Goal: Contribute content: Contribute content

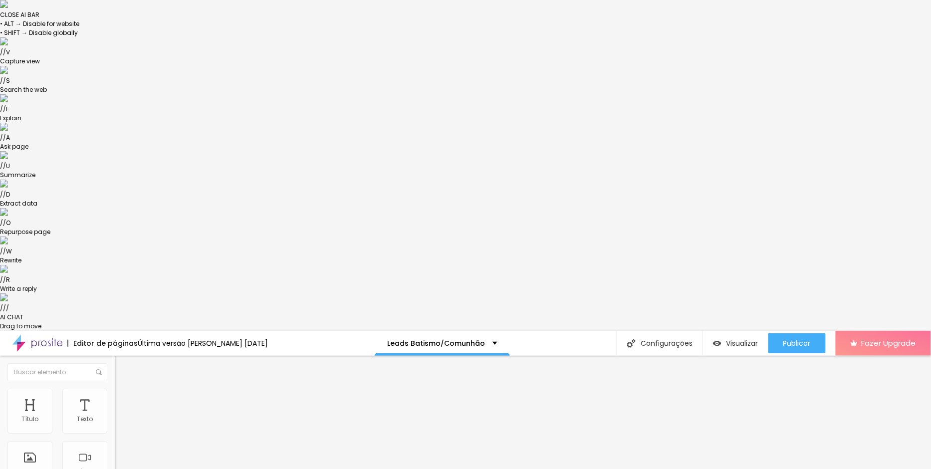
click at [124, 391] on span "Estilo" at bounding box center [131, 395] width 15 height 8
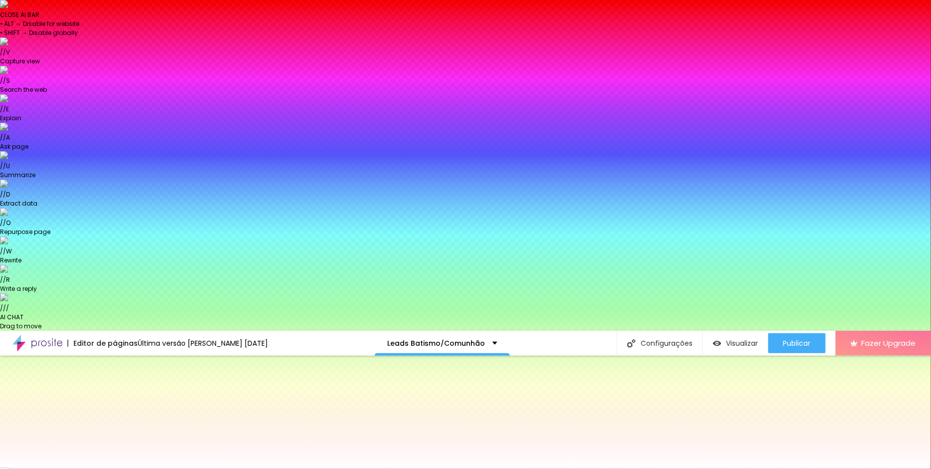
click at [115, 414] on span "Trocar imagem" at bounding box center [142, 418] width 54 height 8
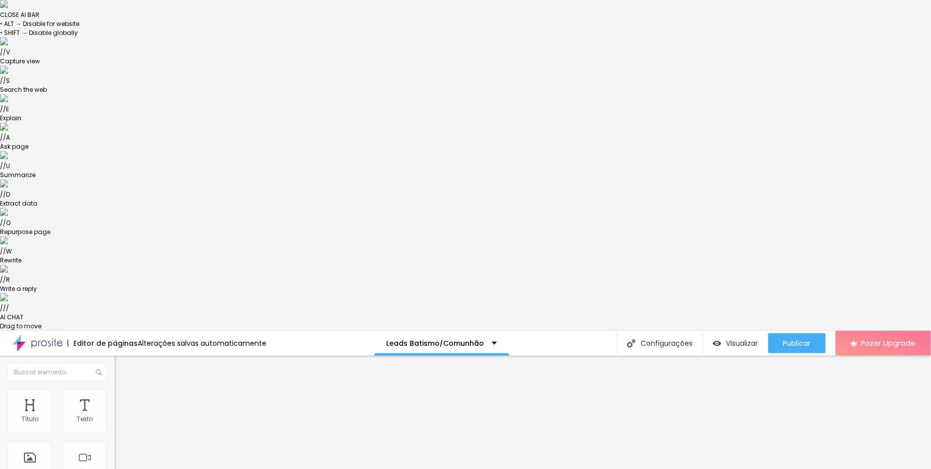
click at [115, 389] on img at bounding box center [119, 393] width 9 height 9
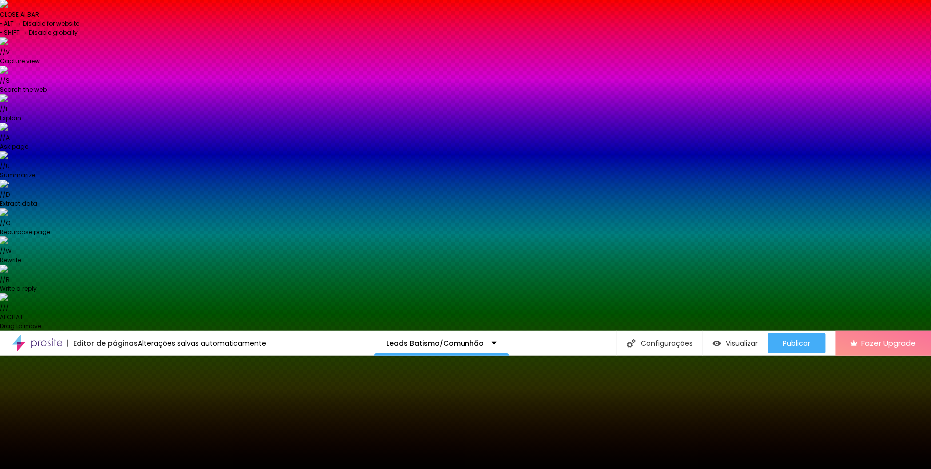
click at [115, 414] on span "Trocar imagem" at bounding box center [142, 418] width 54 height 8
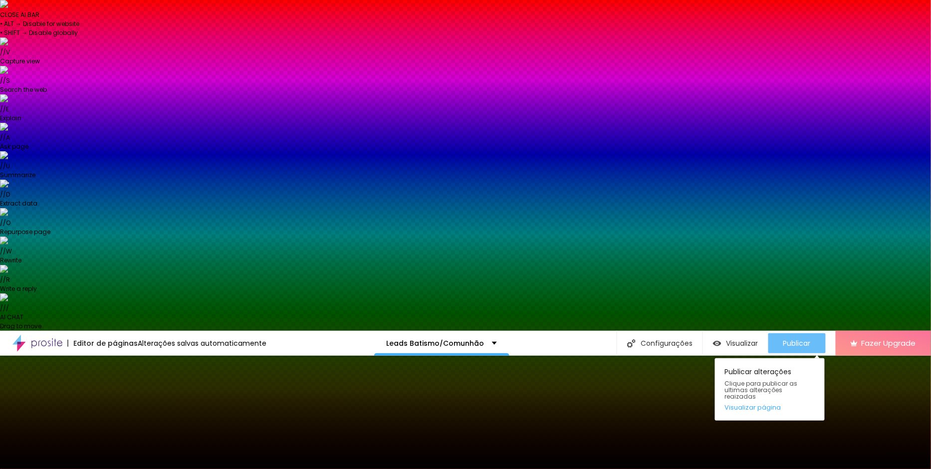
click at [805, 339] on span "Publicar" at bounding box center [796, 343] width 27 height 8
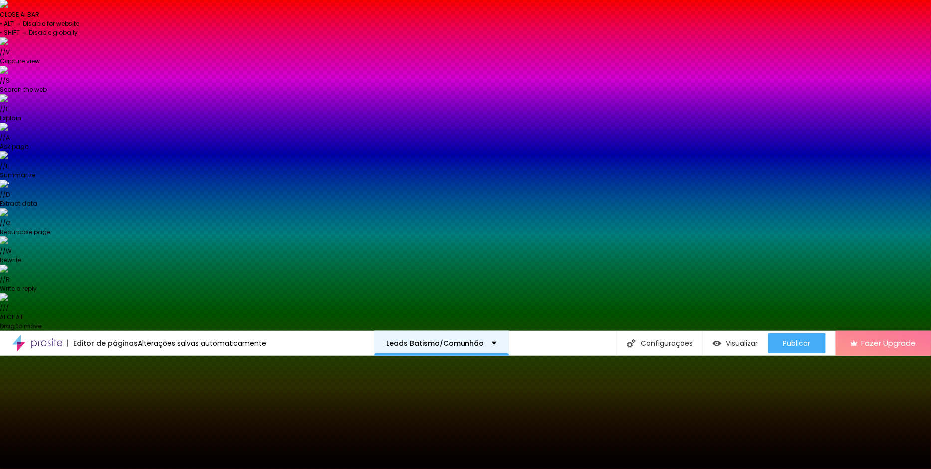
click at [483, 331] on div "Leads Batismo/Comunhão" at bounding box center [441, 343] width 135 height 25
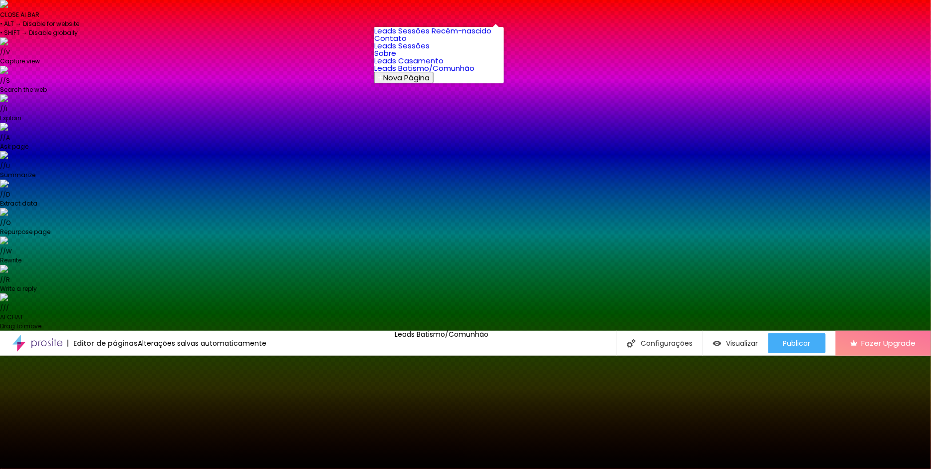
click at [442, 66] on link "Leads Casamento" at bounding box center [408, 60] width 69 height 10
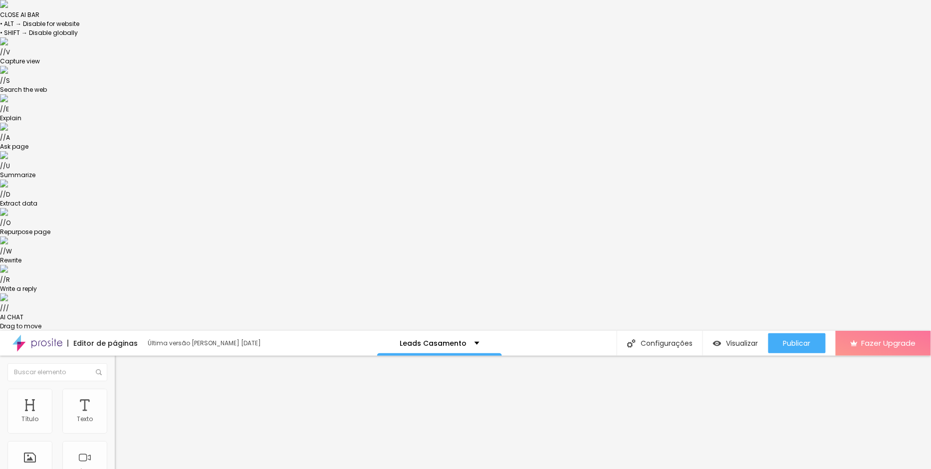
click at [115, 389] on li "Estilo" at bounding box center [172, 394] width 115 height 10
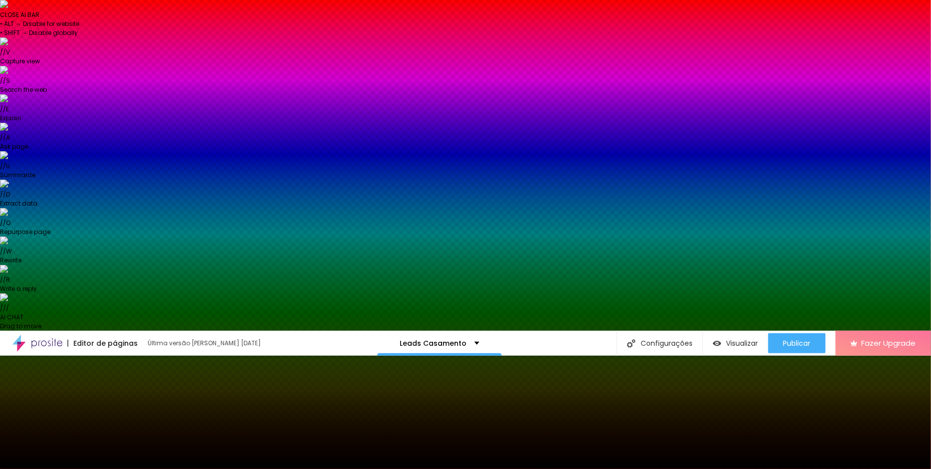
click at [115, 414] on span "Trocar imagem" at bounding box center [142, 418] width 54 height 8
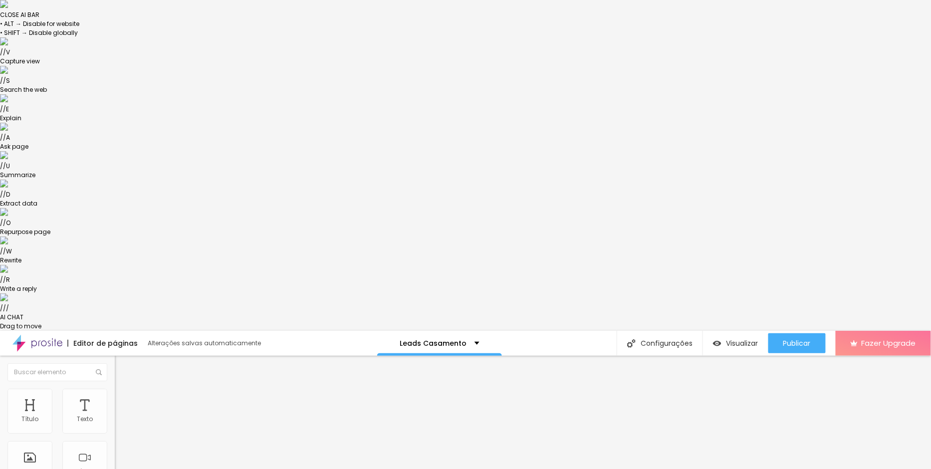
click at [124, 391] on span "Estilo" at bounding box center [131, 395] width 15 height 8
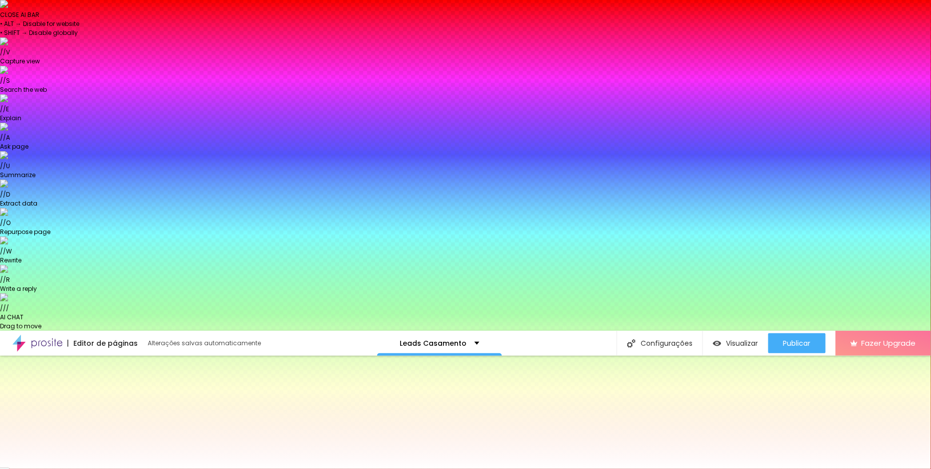
click at [115, 414] on span "Trocar imagem" at bounding box center [142, 418] width 54 height 8
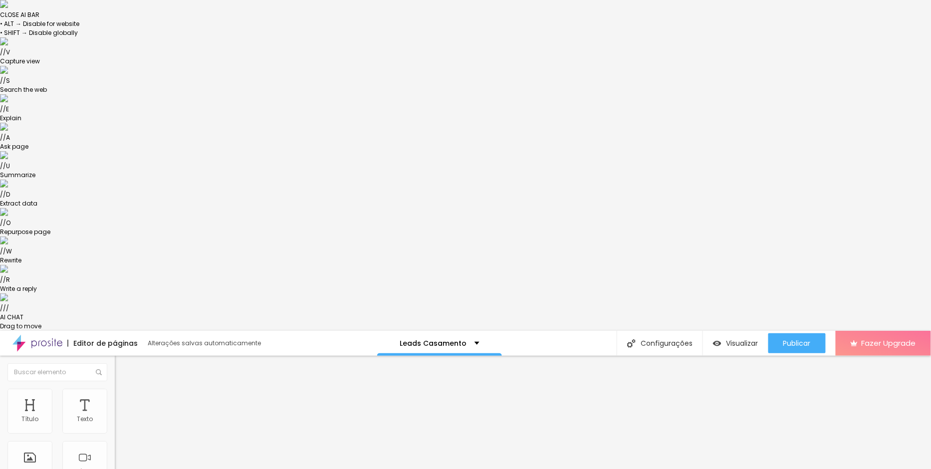
type input "17"
type input "16"
drag, startPoint x: 49, startPoint y: 98, endPoint x: 43, endPoint y: 98, distance: 5.5
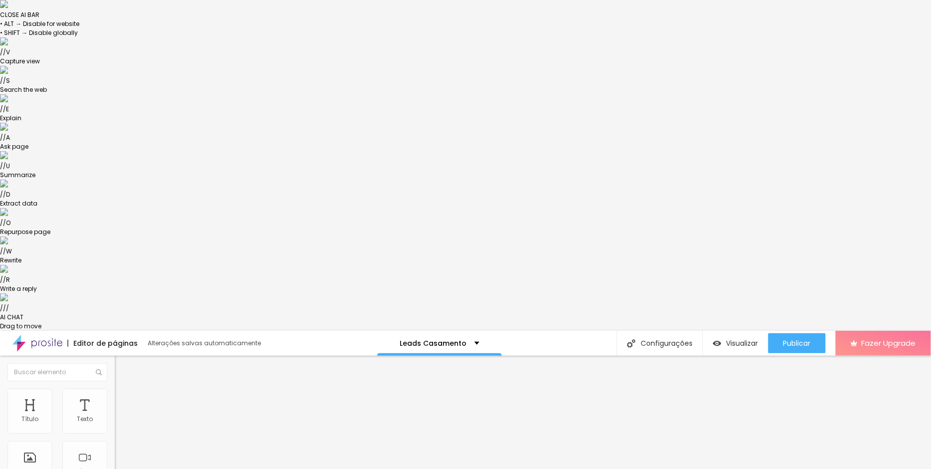
type input "16"
click at [120, 419] on icon "button" at bounding box center [122, 421] width 4 height 4
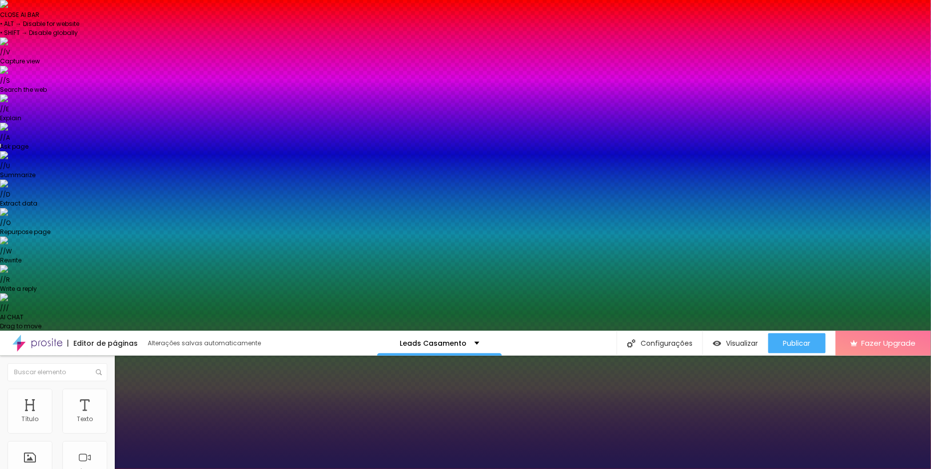
type input "1"
select select "MontserratLight"
type input "1"
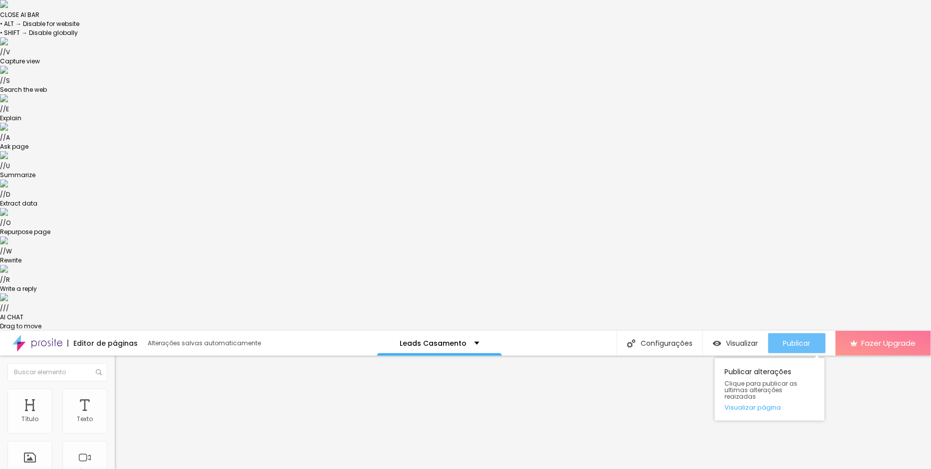
click at [797, 339] on span "Publicar" at bounding box center [796, 343] width 27 height 8
click at [789, 339] on span "Publicar" at bounding box center [796, 343] width 27 height 8
click at [796, 333] on div "Publicar" at bounding box center [796, 343] width 27 height 20
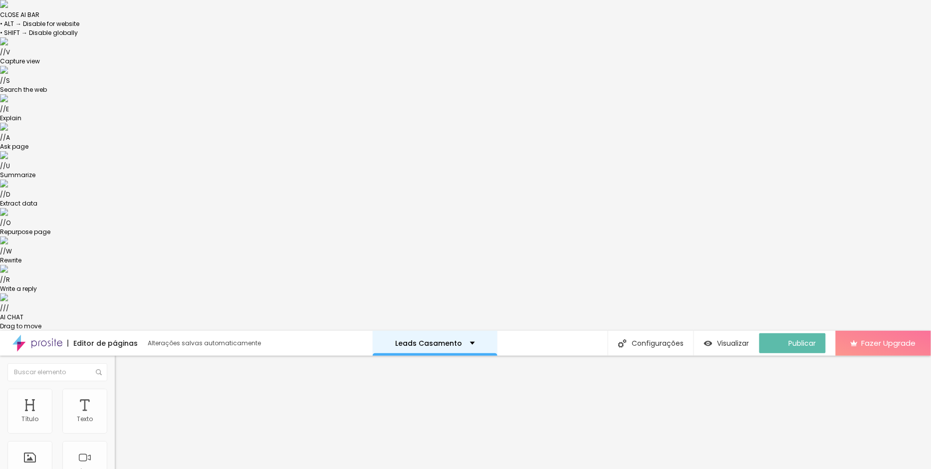
click at [427, 340] on p "Leads Casamento" at bounding box center [429, 343] width 67 height 7
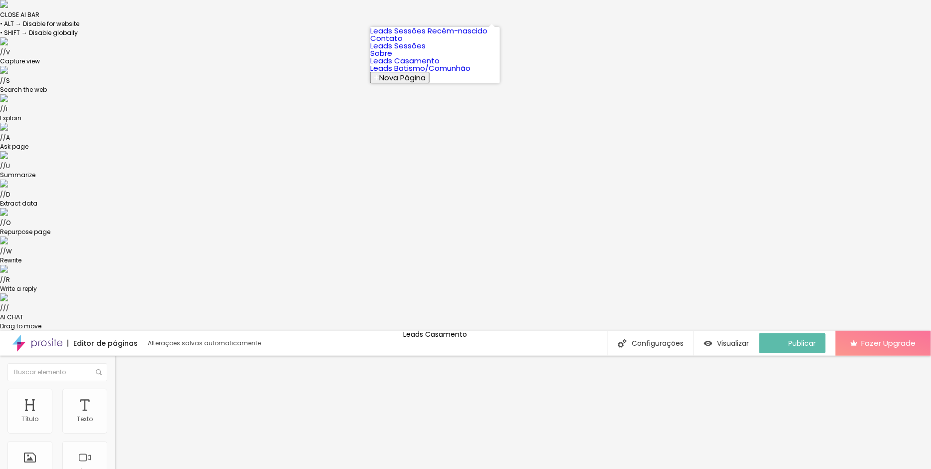
click at [429, 73] on link "Leads Batismo/Comunhão" at bounding box center [420, 68] width 100 height 10
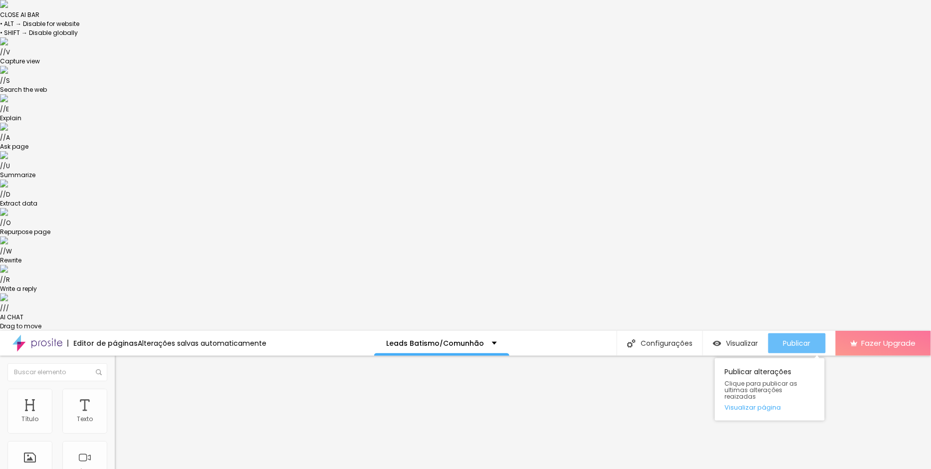
click at [789, 339] on span "Publicar" at bounding box center [796, 343] width 27 height 8
click at [814, 333] on button "Publicar" at bounding box center [796, 343] width 57 height 20
click at [119, 418] on icon "button" at bounding box center [122, 421] width 6 height 6
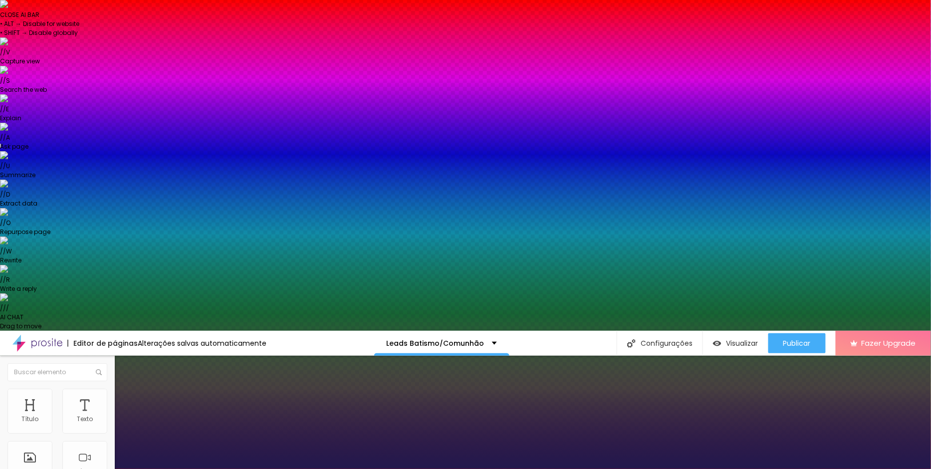
type input "1"
select select "MontserratLight"
type input "1"
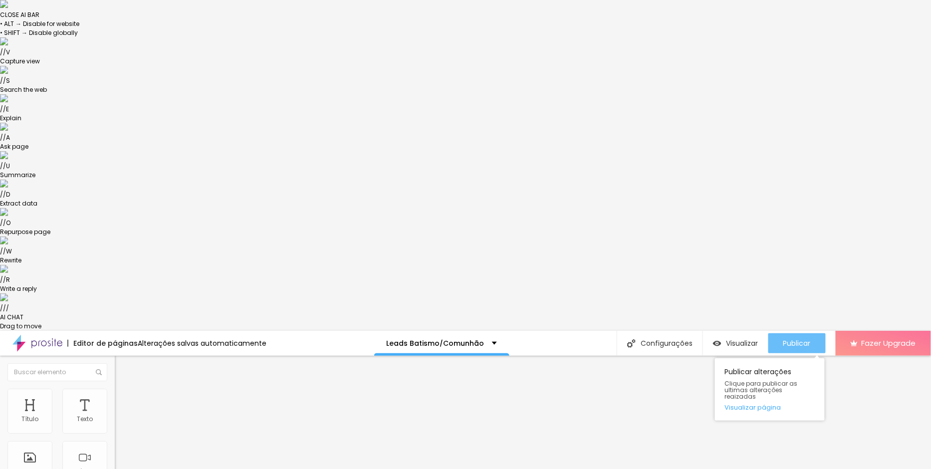
click at [794, 339] on span "Publicar" at bounding box center [796, 343] width 27 height 8
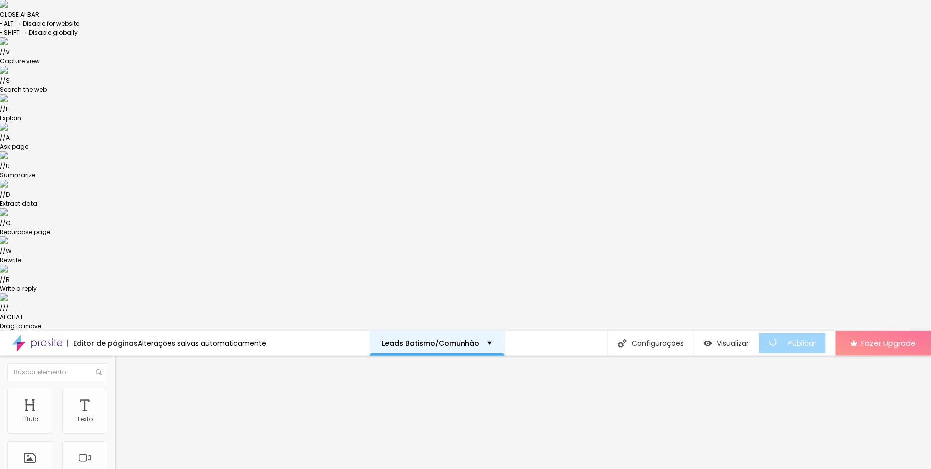
click at [473, 331] on div "Leads Batismo/Comunhão" at bounding box center [437, 343] width 135 height 25
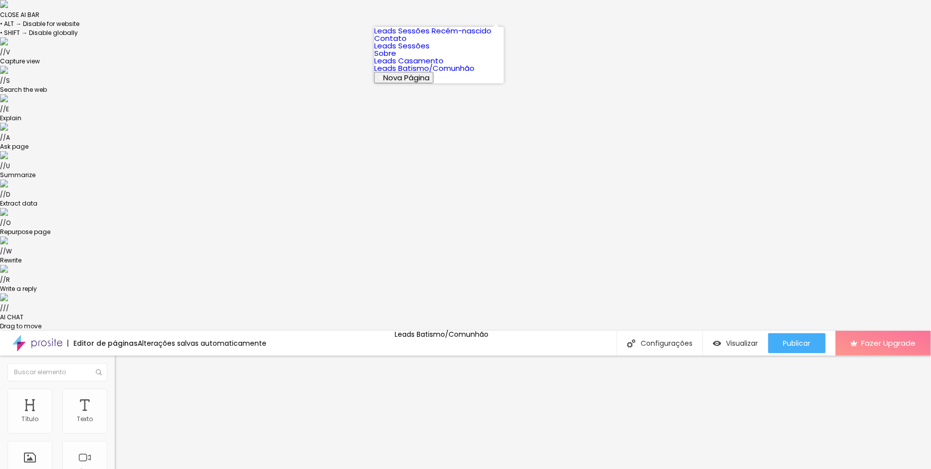
click at [423, 51] on link "Leads Sessões" at bounding box center [401, 45] width 55 height 10
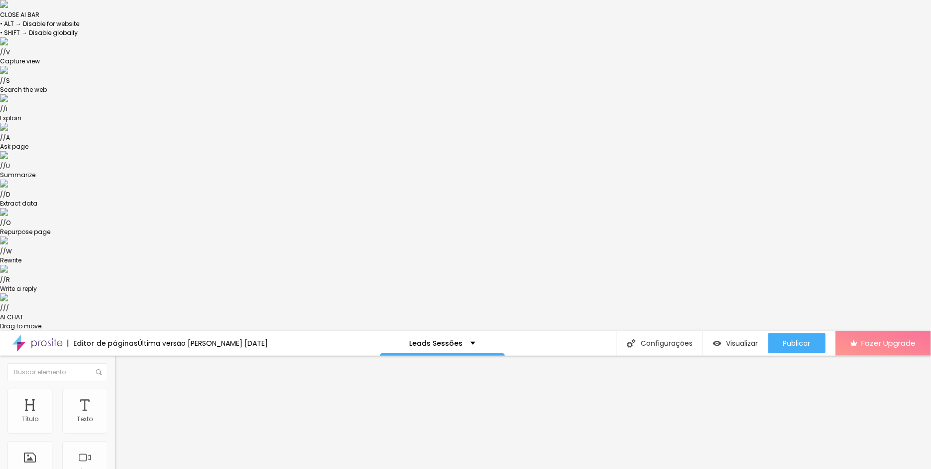
click at [124, 391] on span "Estilo" at bounding box center [131, 395] width 15 height 8
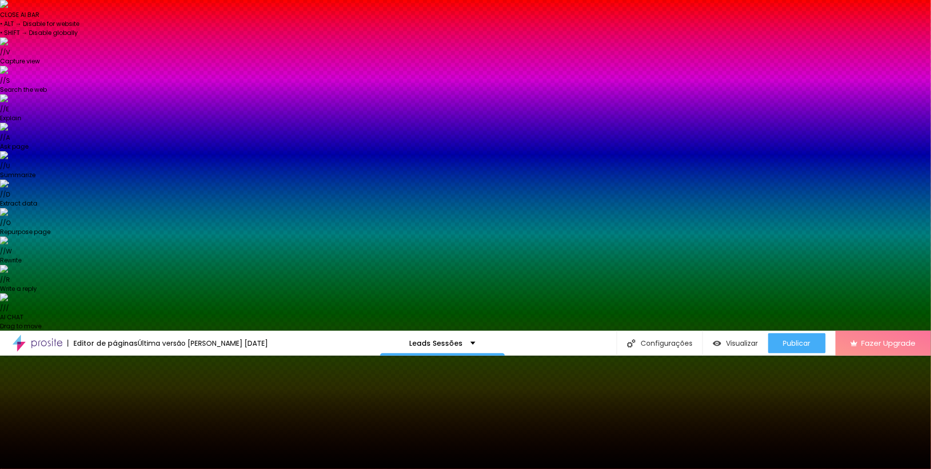
click at [115, 414] on span "Trocar imagem" at bounding box center [142, 418] width 54 height 8
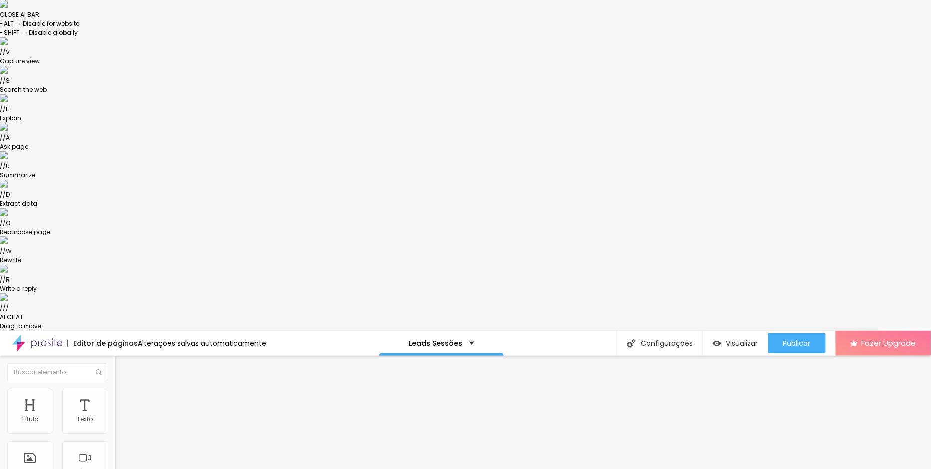
click at [115, 416] on button "button" at bounding box center [122, 421] width 14 height 10
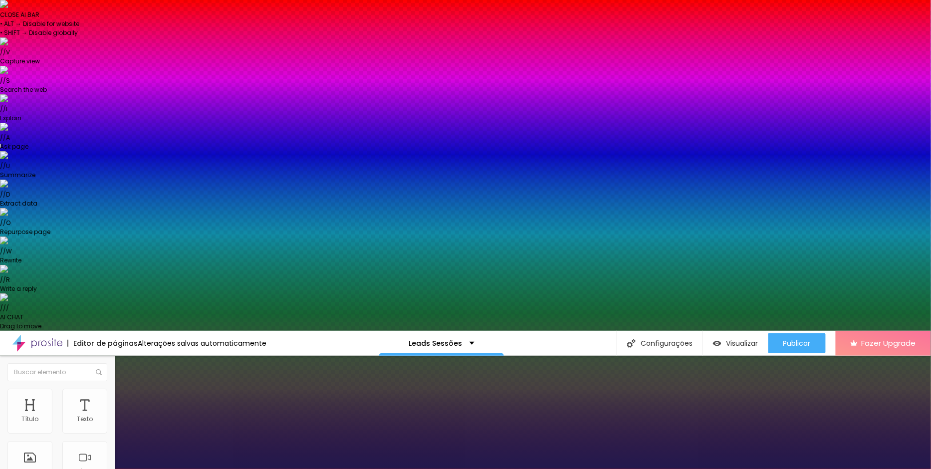
type input "1"
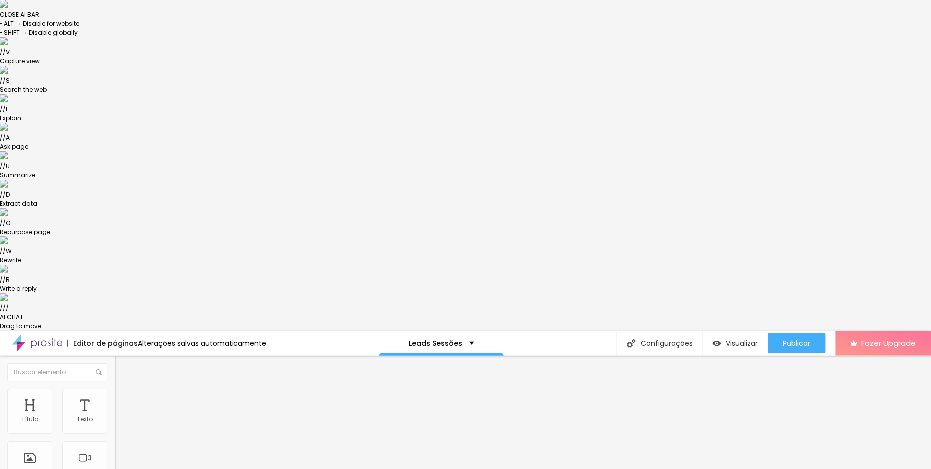
click at [115, 416] on button "button" at bounding box center [122, 421] width 14 height 10
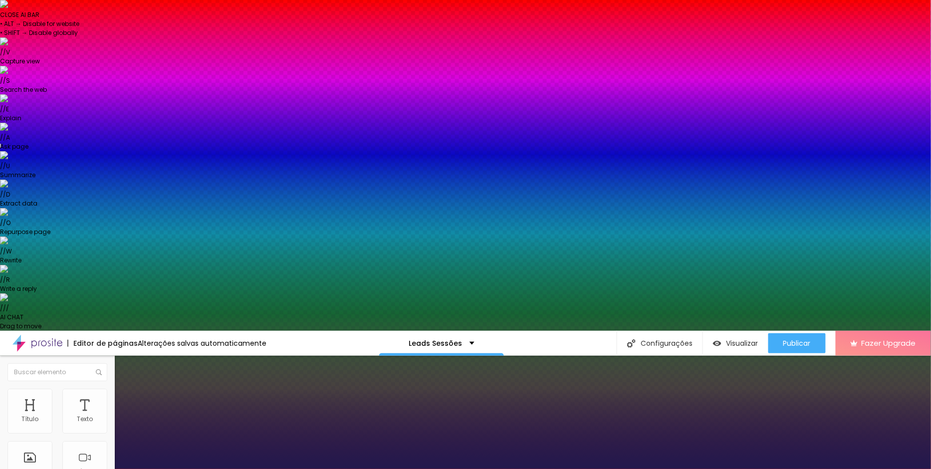
type input "1"
select select "MontserratLight"
type input "1"
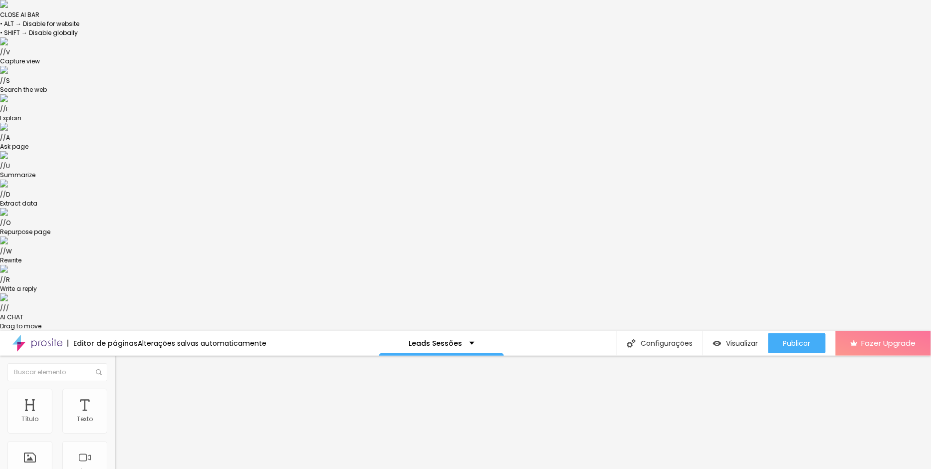
click at [115, 416] on button "button" at bounding box center [122, 421] width 14 height 10
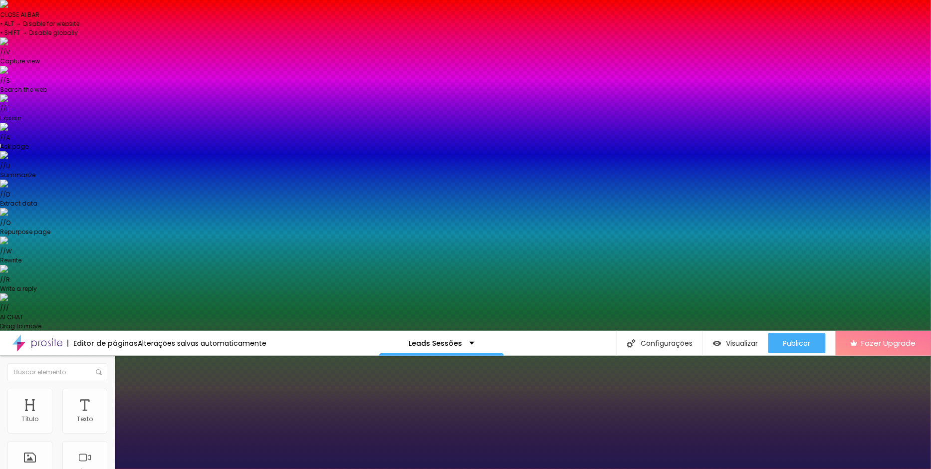
type input "1"
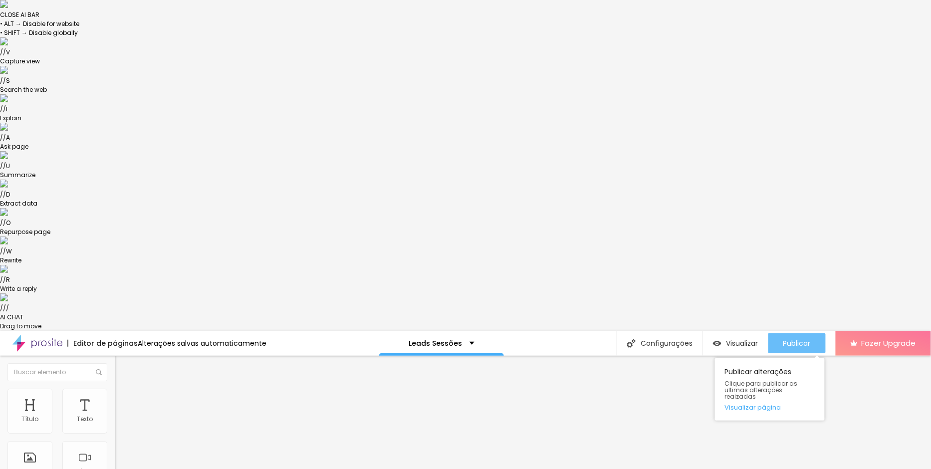
click at [798, 339] on span "Publicar" at bounding box center [796, 343] width 27 height 8
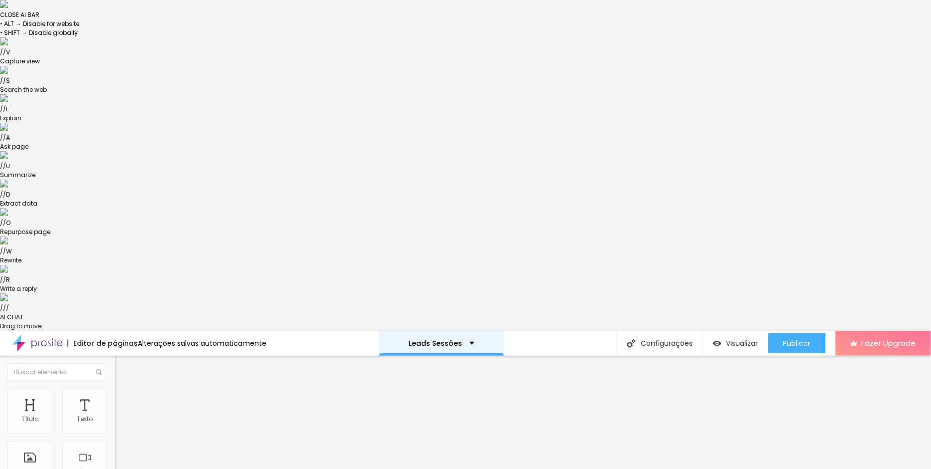
click at [456, 340] on p "Leads Sessões" at bounding box center [435, 343] width 53 height 7
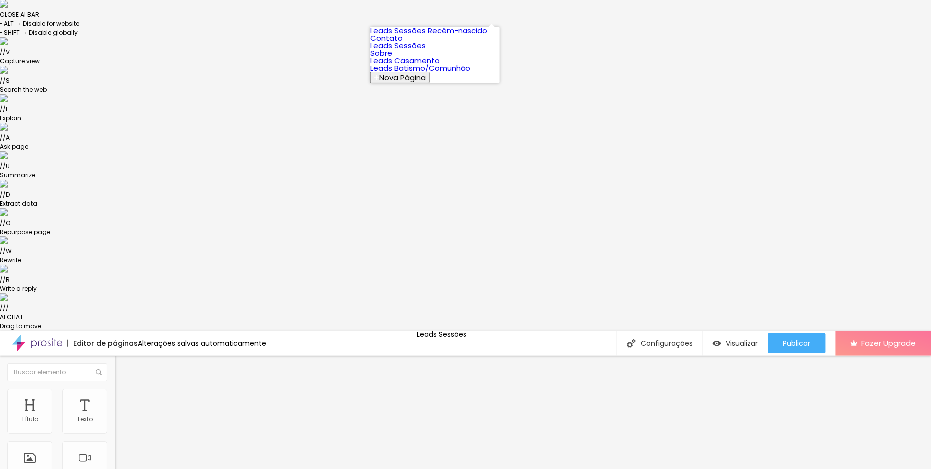
click at [460, 36] on link "Leads Sessões Recém-nascido" at bounding box center [428, 30] width 117 height 10
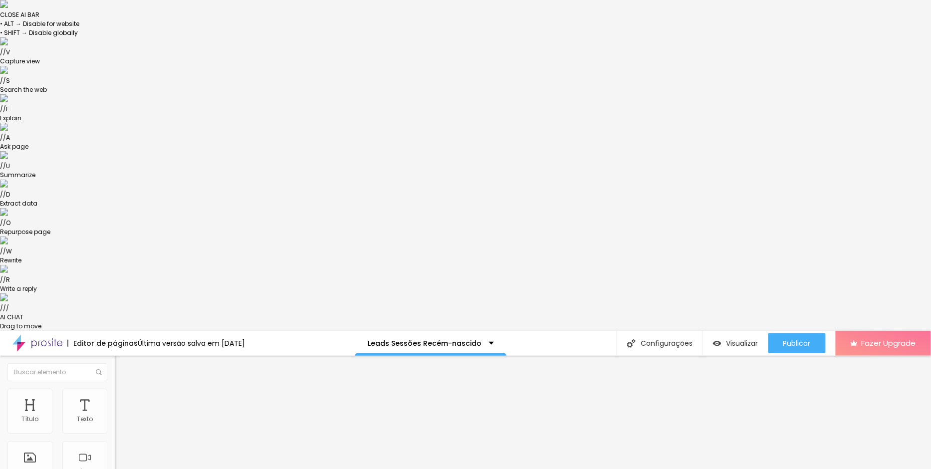
click at [124, 391] on span "Estilo" at bounding box center [131, 395] width 15 height 8
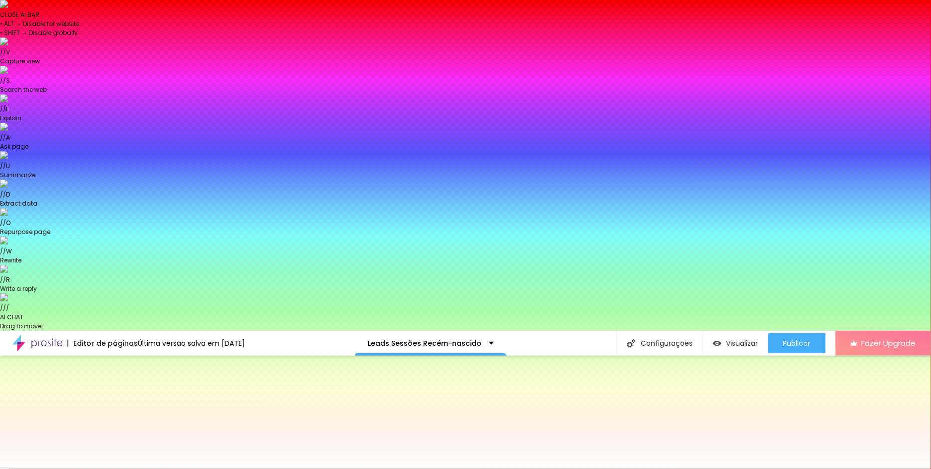
click at [115, 414] on span "Trocar imagem" at bounding box center [142, 418] width 54 height 8
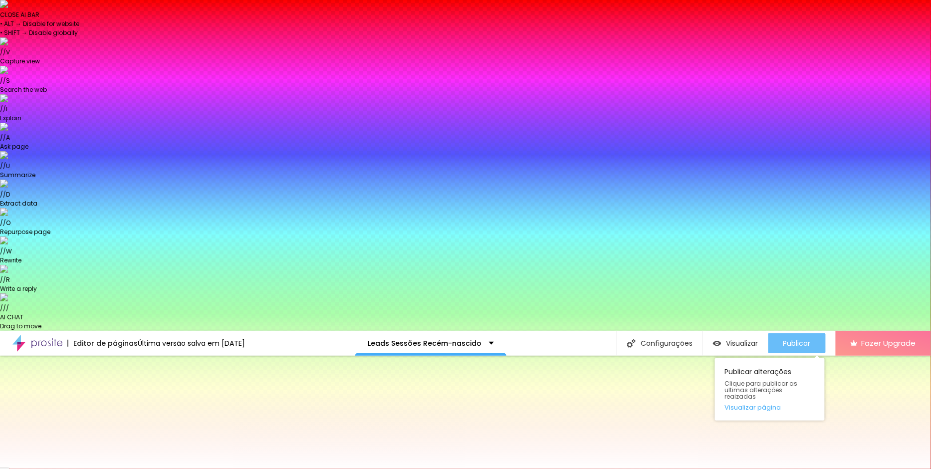
click at [807, 333] on div "Publicar" at bounding box center [796, 343] width 27 height 20
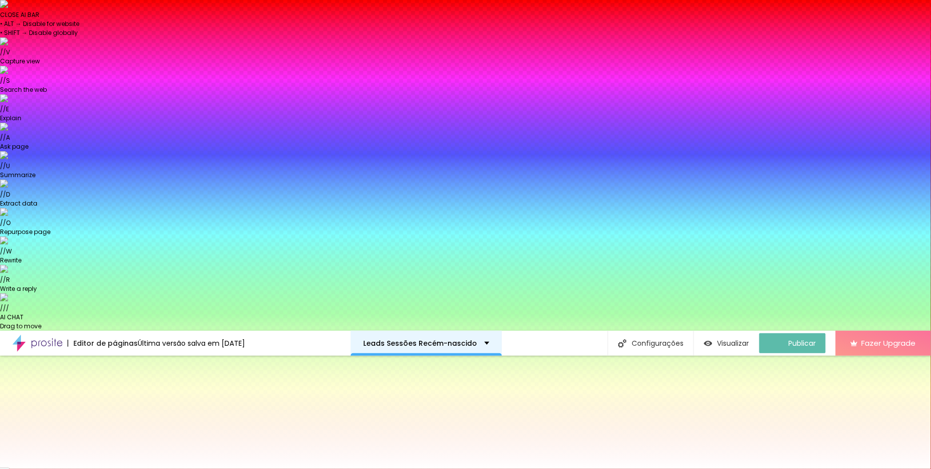
click at [457, 340] on p "Leads Sessões Recém-nascido" at bounding box center [420, 343] width 114 height 7
click at [33, 331] on img at bounding box center [37, 343] width 50 height 25
